Goal: Information Seeking & Learning: Find specific page/section

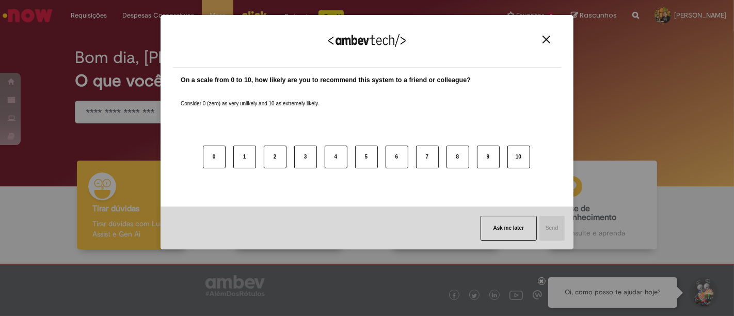
click at [546, 37] on img "Close" at bounding box center [547, 40] width 8 height 8
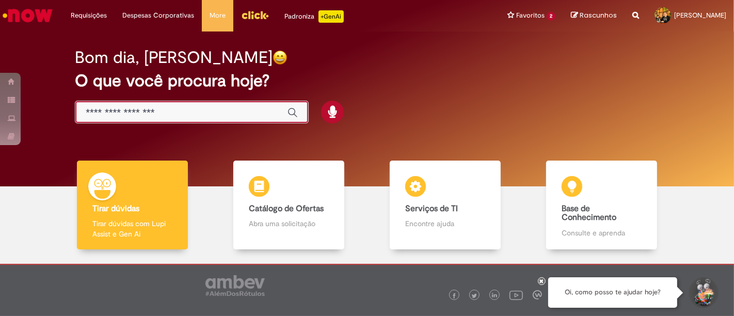
click at [199, 116] on input "Basta digitar aqui" at bounding box center [182, 113] width 192 height 12
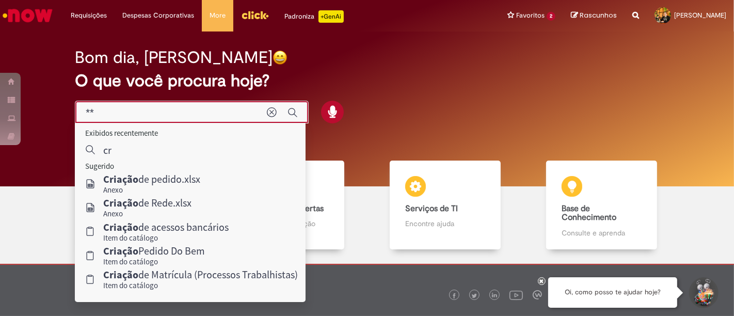
type input "*"
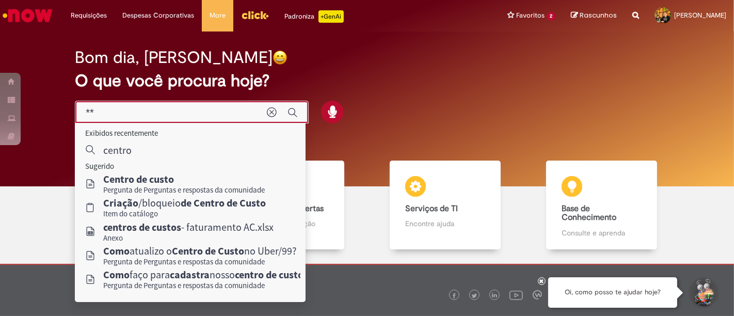
type input "*"
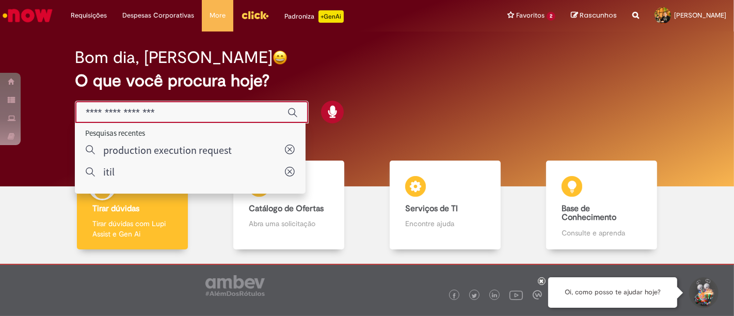
click at [391, 94] on div "Bom dia, Henrique O que você procura hoje?" at bounding box center [367, 86] width 621 height 88
click at [227, 109] on input "Basta digitar aqui" at bounding box center [182, 113] width 192 height 12
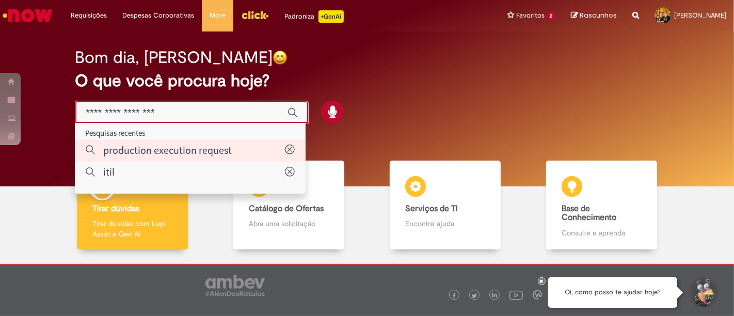
type input "**********"
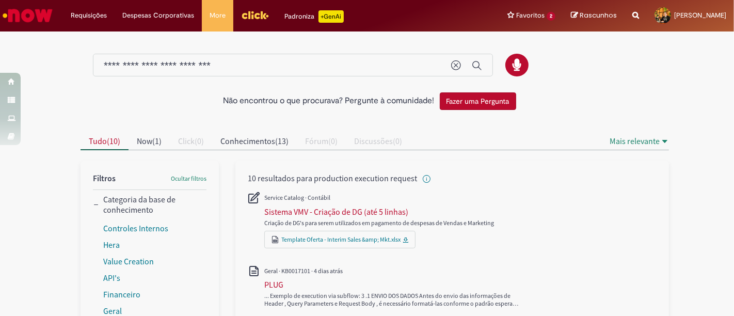
scroll to position [57, 0]
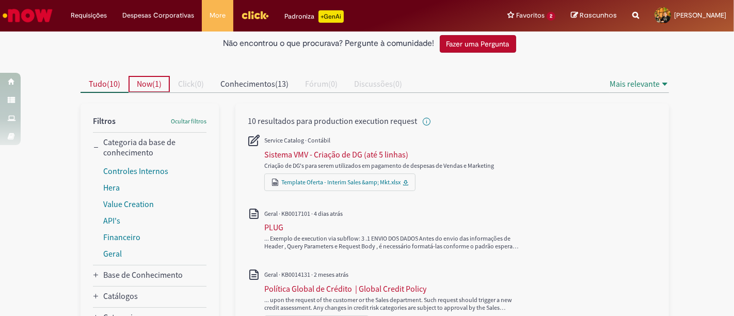
click at [141, 83] on span "Now" at bounding box center [144, 83] width 15 height 10
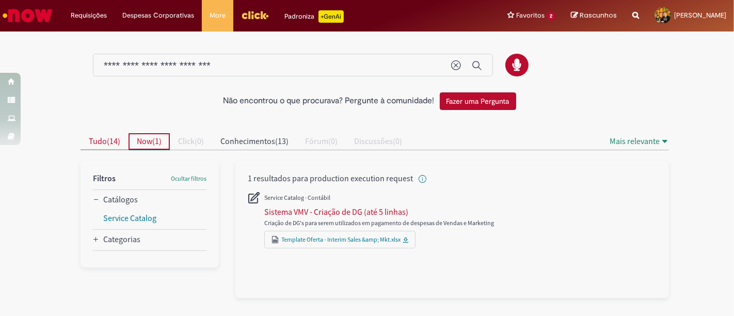
click at [107, 138] on span "Tudo ( 14 )" at bounding box center [104, 141] width 31 height 10
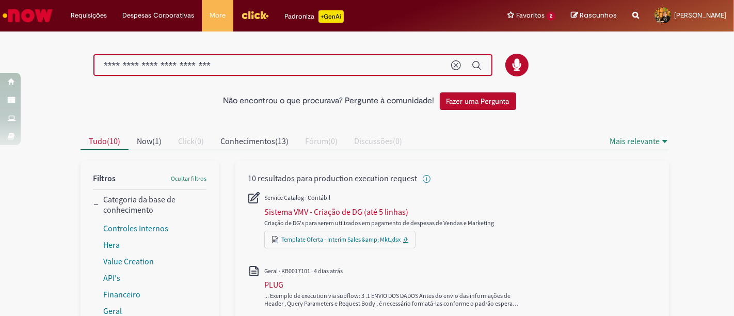
drag, startPoint x: 249, startPoint y: 68, endPoint x: 73, endPoint y: 73, distance: 175.6
click at [73, 75] on div at bounding box center [375, 65] width 604 height 23
click at [159, 98] on div "Não encontrou o que procurava? Pergunte à comunidade! Fazer uma Pergunta" at bounding box center [367, 101] width 589 height 18
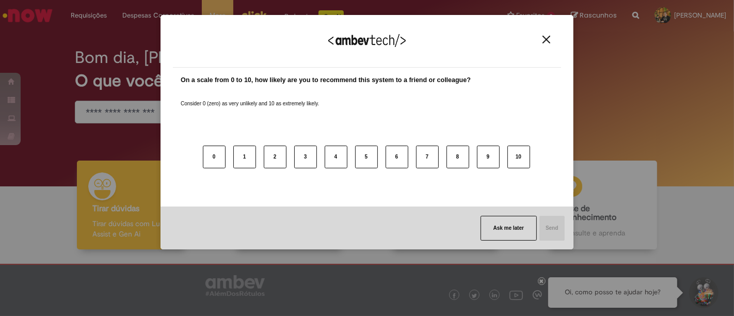
click at [550, 40] on img "Close" at bounding box center [547, 40] width 8 height 8
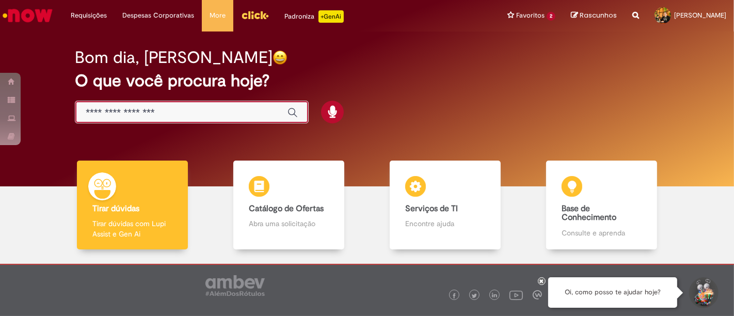
click at [227, 109] on input "Basta digitar aqui" at bounding box center [182, 113] width 192 height 12
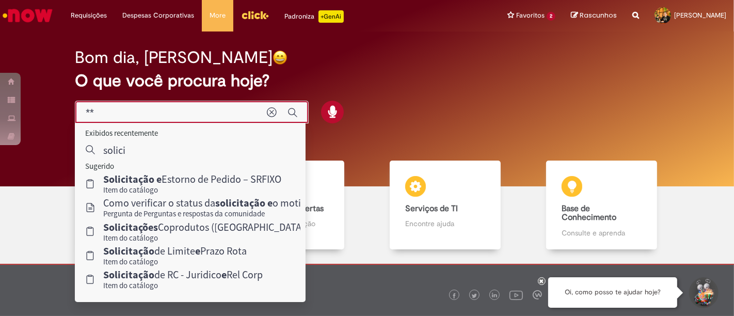
type input "*"
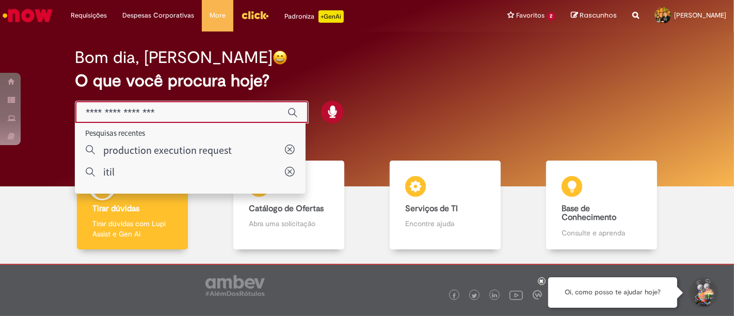
click at [227, 116] on input "Basta digitar aqui" at bounding box center [182, 113] width 192 height 12
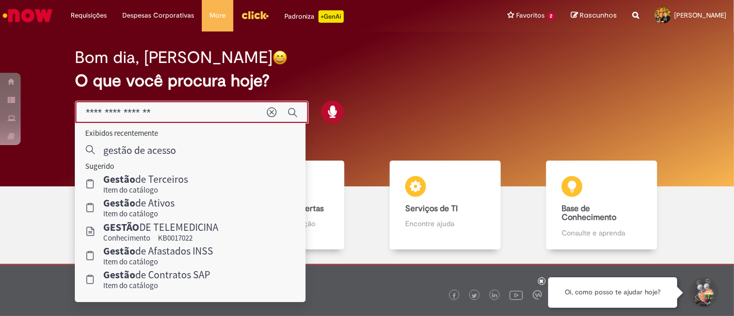
type input "**********"
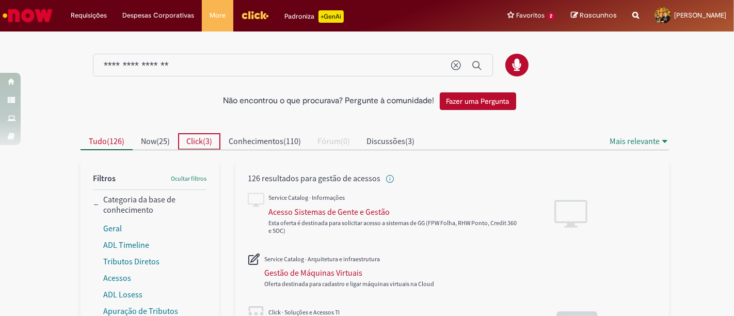
click at [200, 144] on span "Click" at bounding box center [194, 141] width 17 height 10
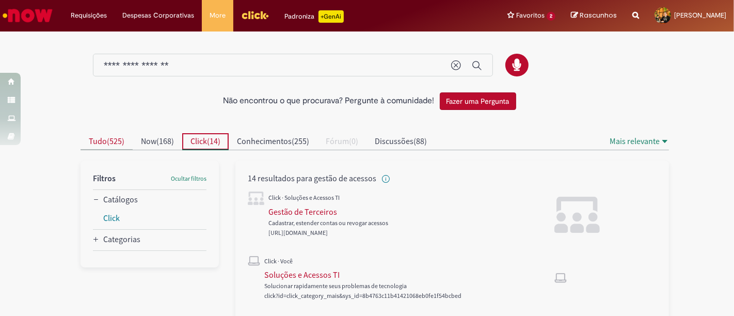
click at [112, 138] on span "525" at bounding box center [115, 141] width 12 height 10
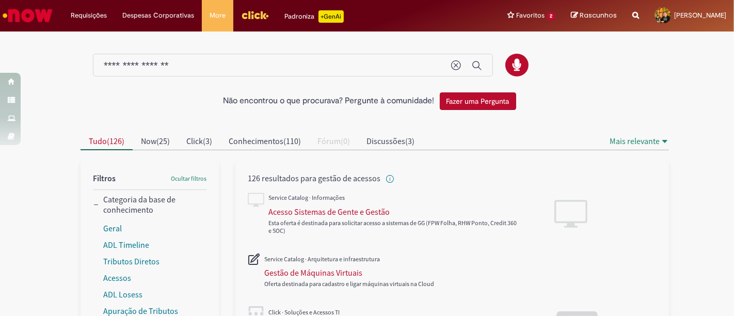
click at [252, 21] on img "Menu Cabeçalho" at bounding box center [255, 14] width 28 height 15
click at [42, 5] on img "Ir para a Homepage" at bounding box center [27, 15] width 53 height 21
